Goal: Task Accomplishment & Management: Use online tool/utility

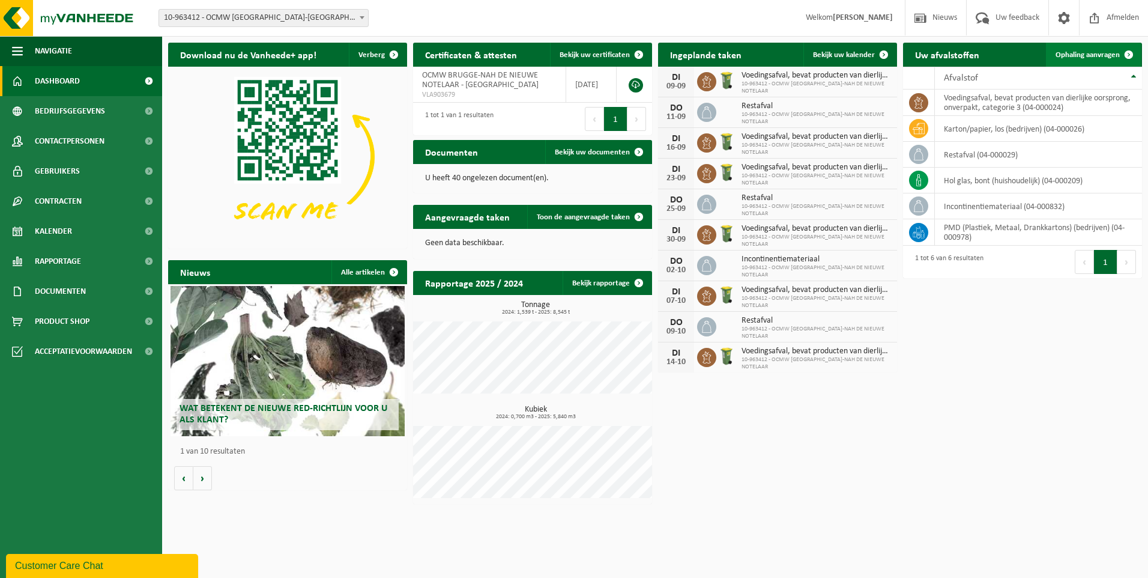
click at [1104, 54] on span "Ophaling aanvragen" at bounding box center [1087, 55] width 64 height 8
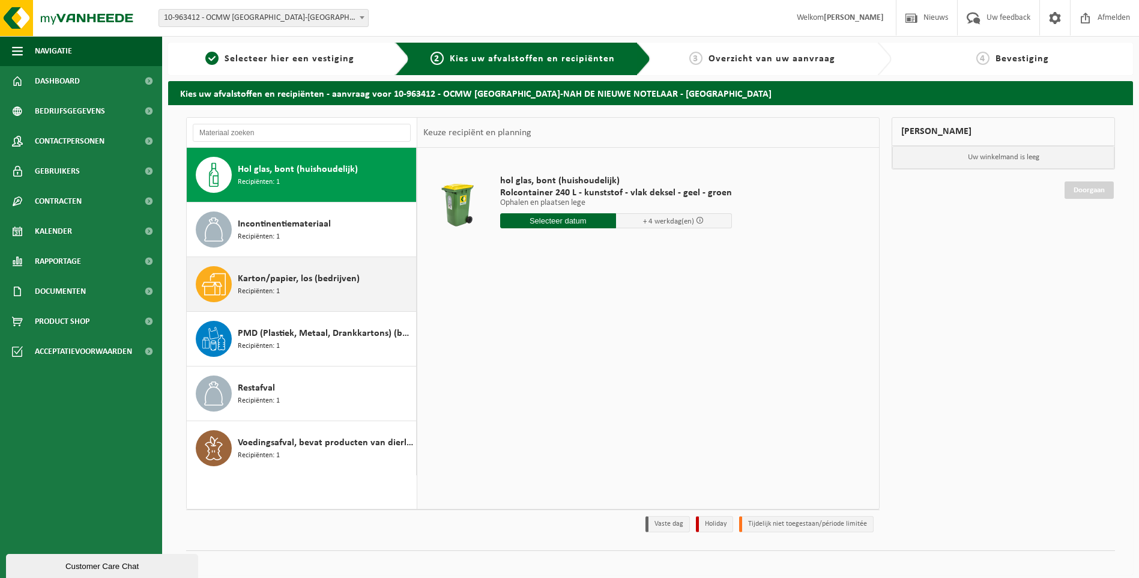
click at [285, 288] on div "Karton/papier, los (bedrijven) Recipiënten: 1" at bounding box center [325, 284] width 175 height 36
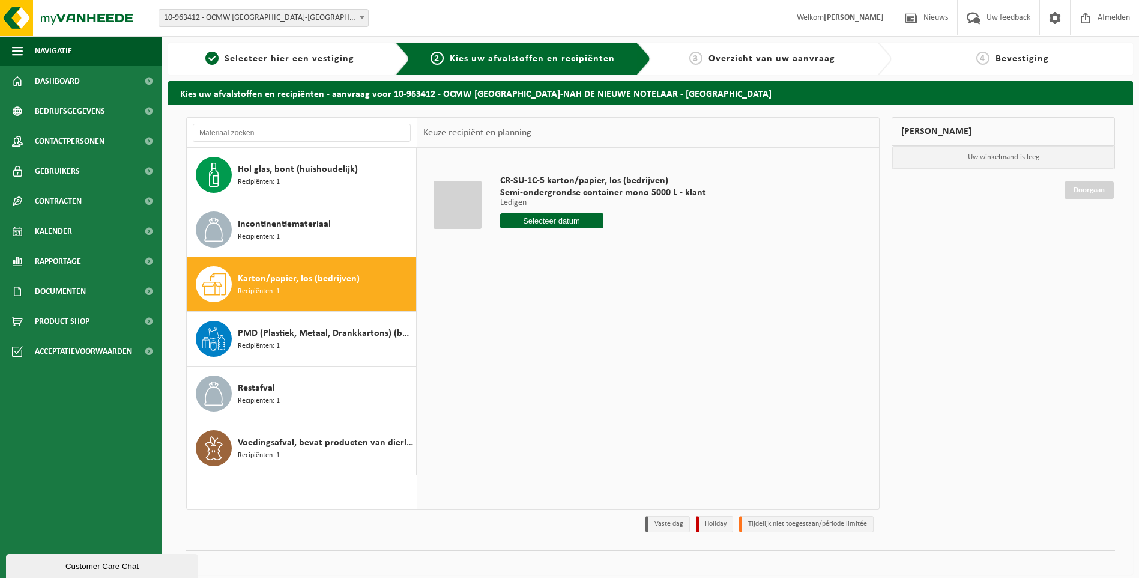
click at [555, 219] on input "text" at bounding box center [551, 220] width 103 height 15
click at [529, 322] on div "16" at bounding box center [532, 327] width 21 height 19
type input "Van 2025-09-16"
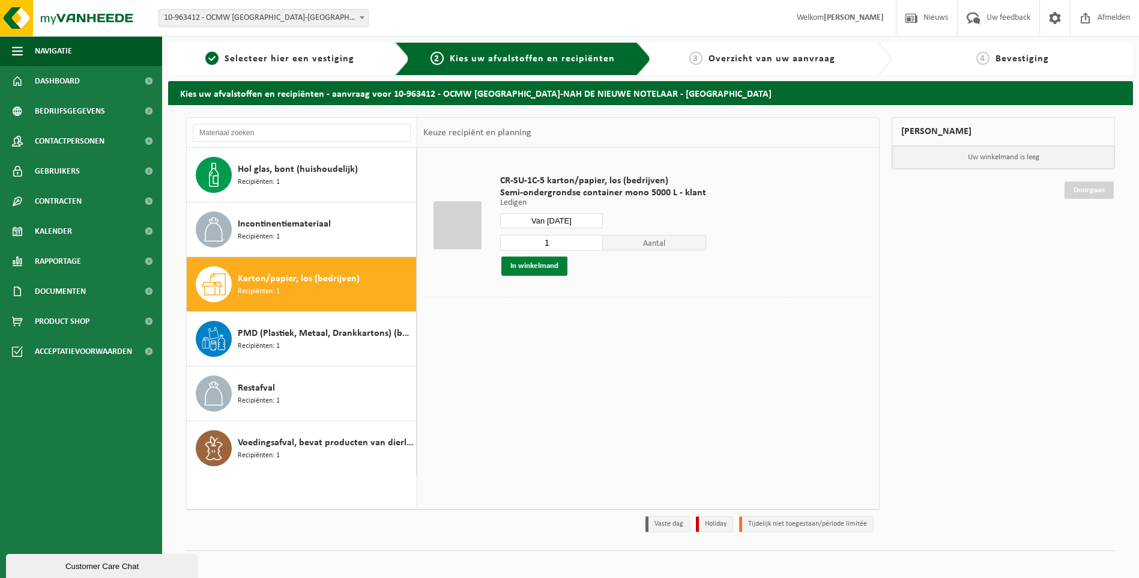
click at [532, 262] on button "In winkelmand" at bounding box center [534, 265] width 66 height 19
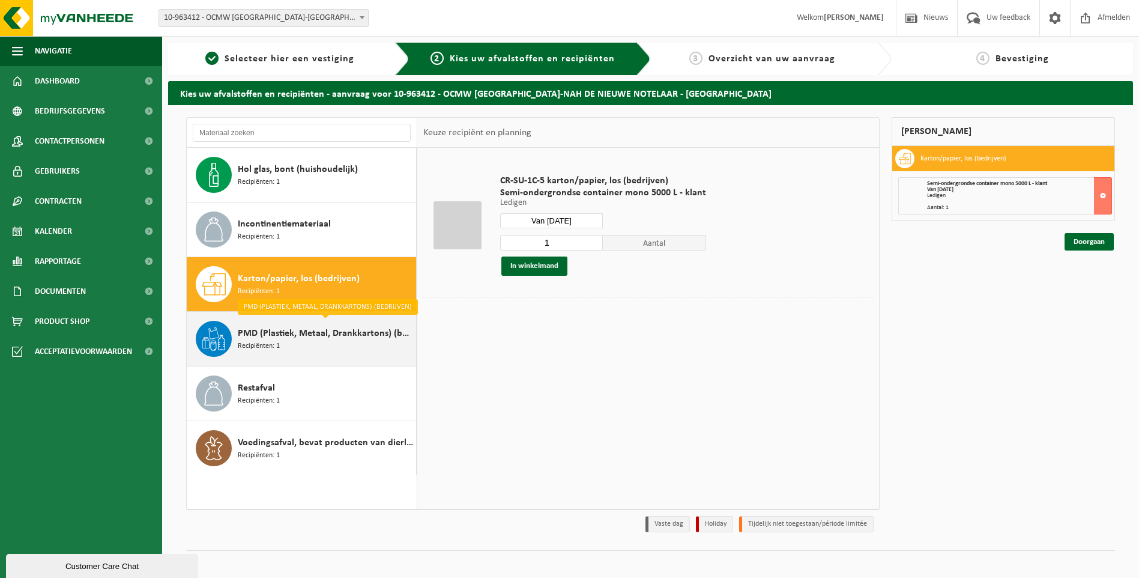
click at [286, 335] on span "PMD (Plastiek, Metaal, Drankkartons) (bedrijven)" at bounding box center [325, 333] width 175 height 14
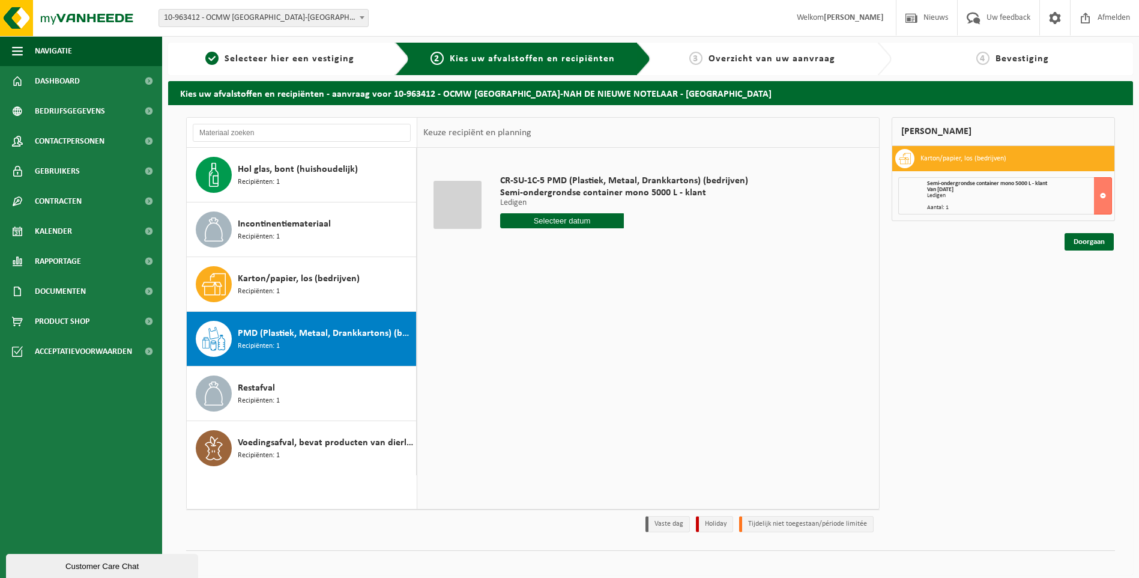
click at [574, 220] on input "text" at bounding box center [562, 220] width 124 height 15
click at [534, 331] on div "16" at bounding box center [532, 327] width 21 height 19
type input "Van 2025-09-16"
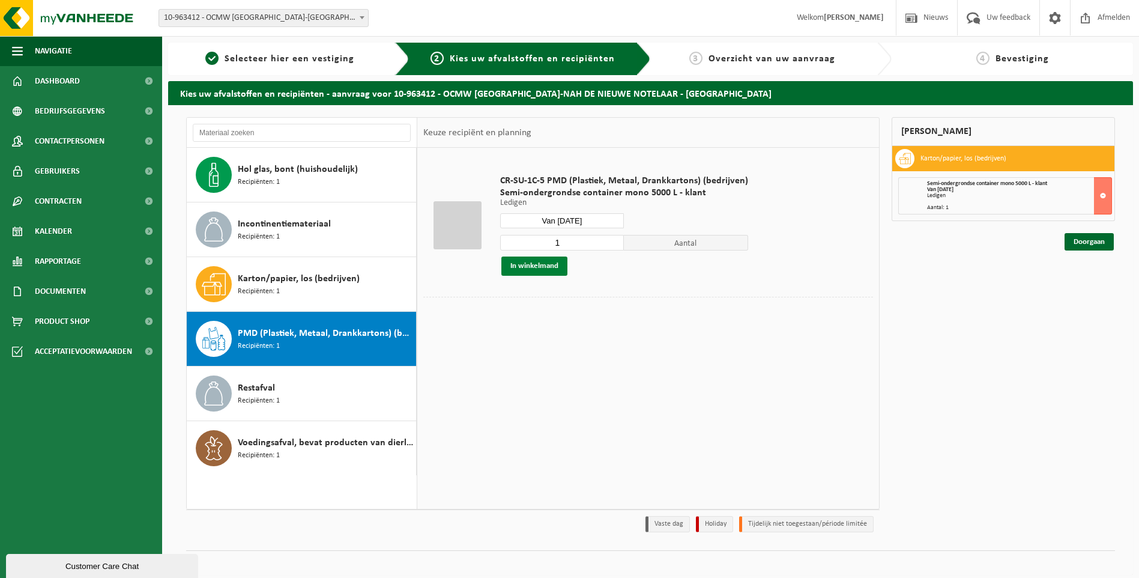
click at [527, 261] on button "In winkelmand" at bounding box center [534, 265] width 66 height 19
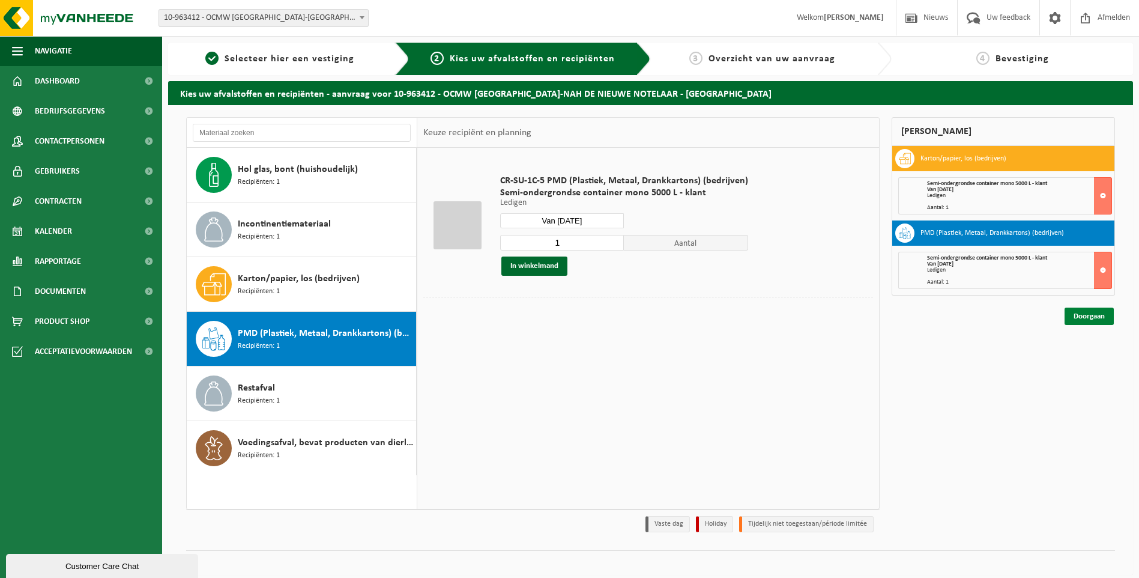
click at [1092, 315] on link "Doorgaan" at bounding box center [1088, 315] width 49 height 17
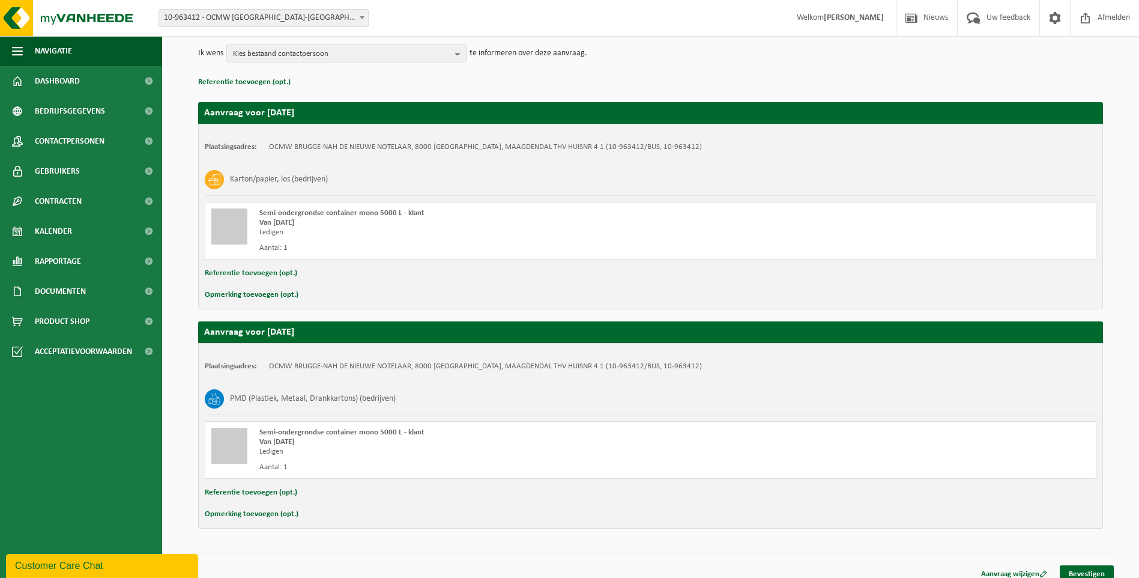
scroll to position [157, 0]
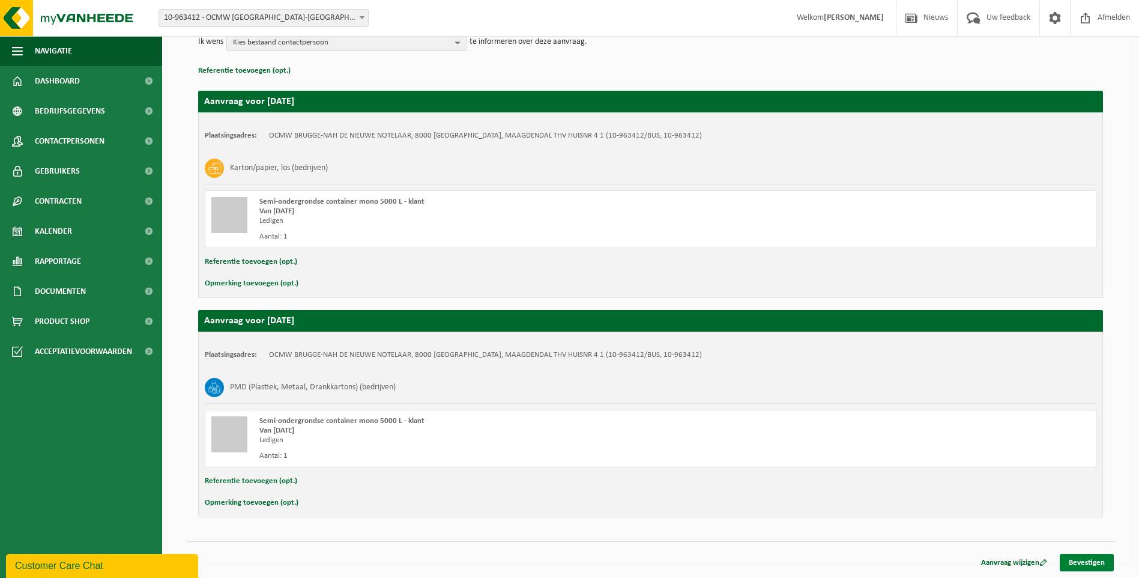
click at [1093, 564] on link "Bevestigen" at bounding box center [1087, 561] width 54 height 17
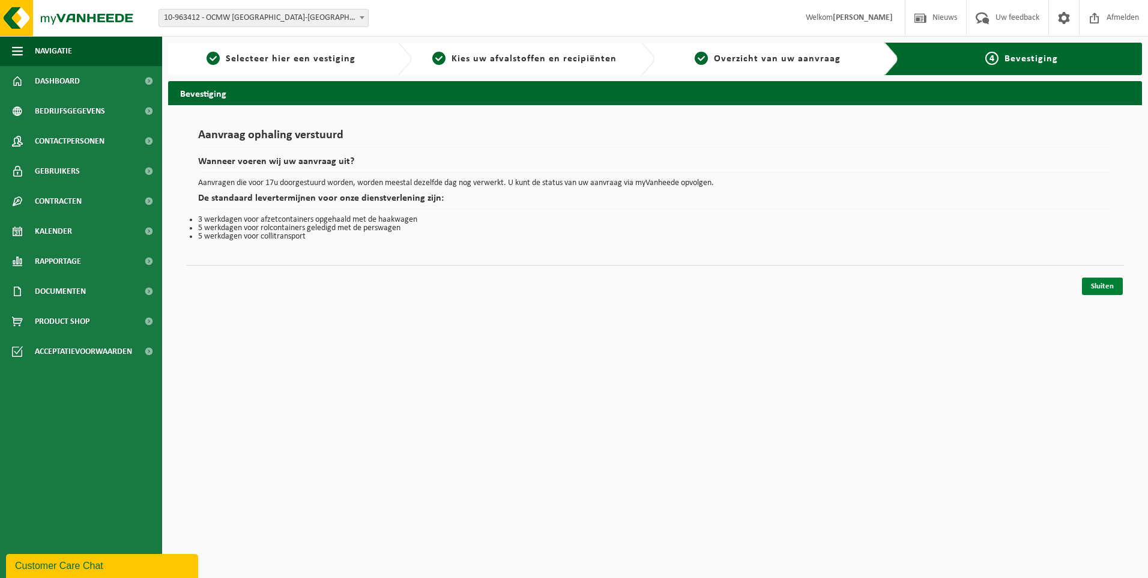
click at [1097, 288] on link "Sluiten" at bounding box center [1102, 285] width 41 height 17
